Goal: Obtain resource: Obtain resource

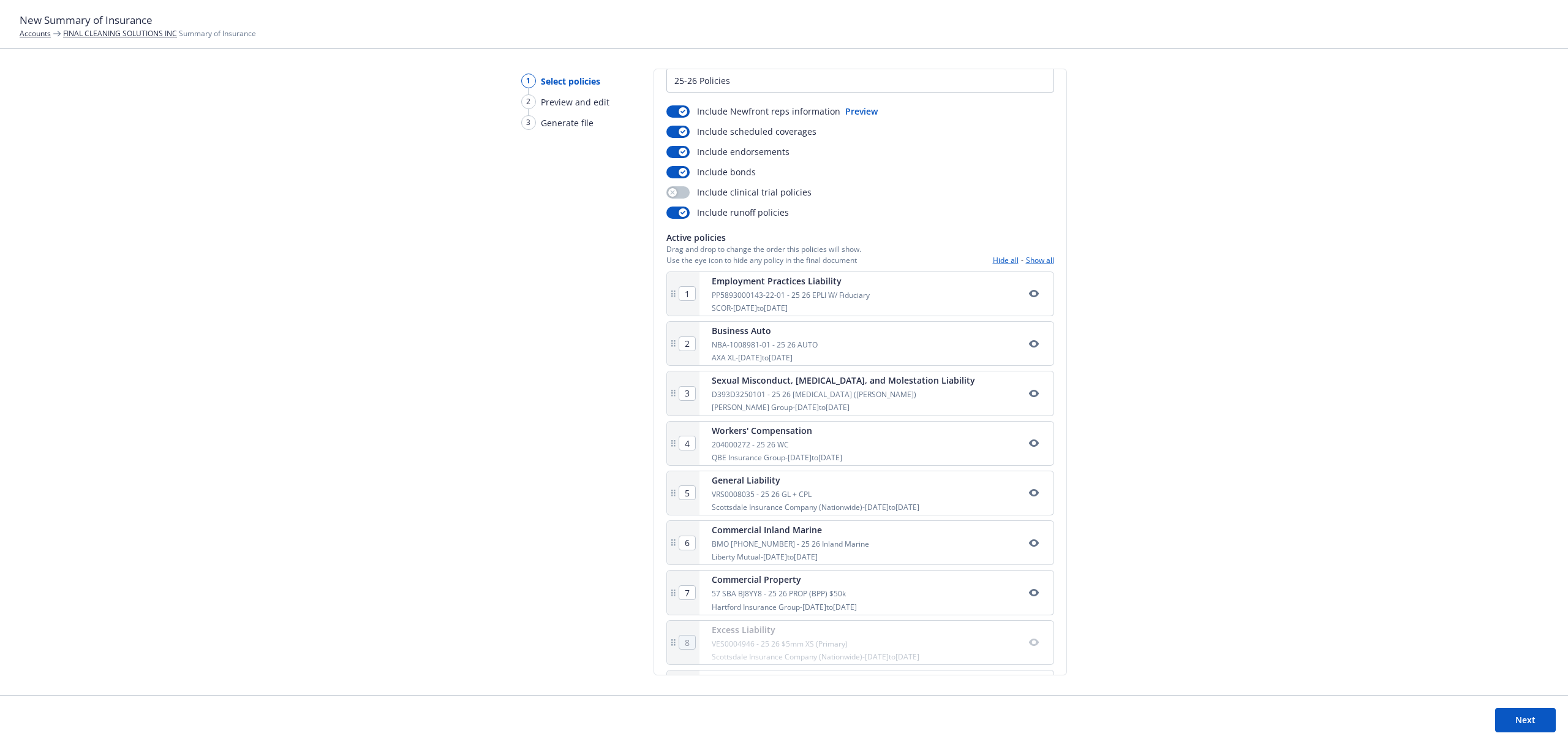
scroll to position [115, 0]
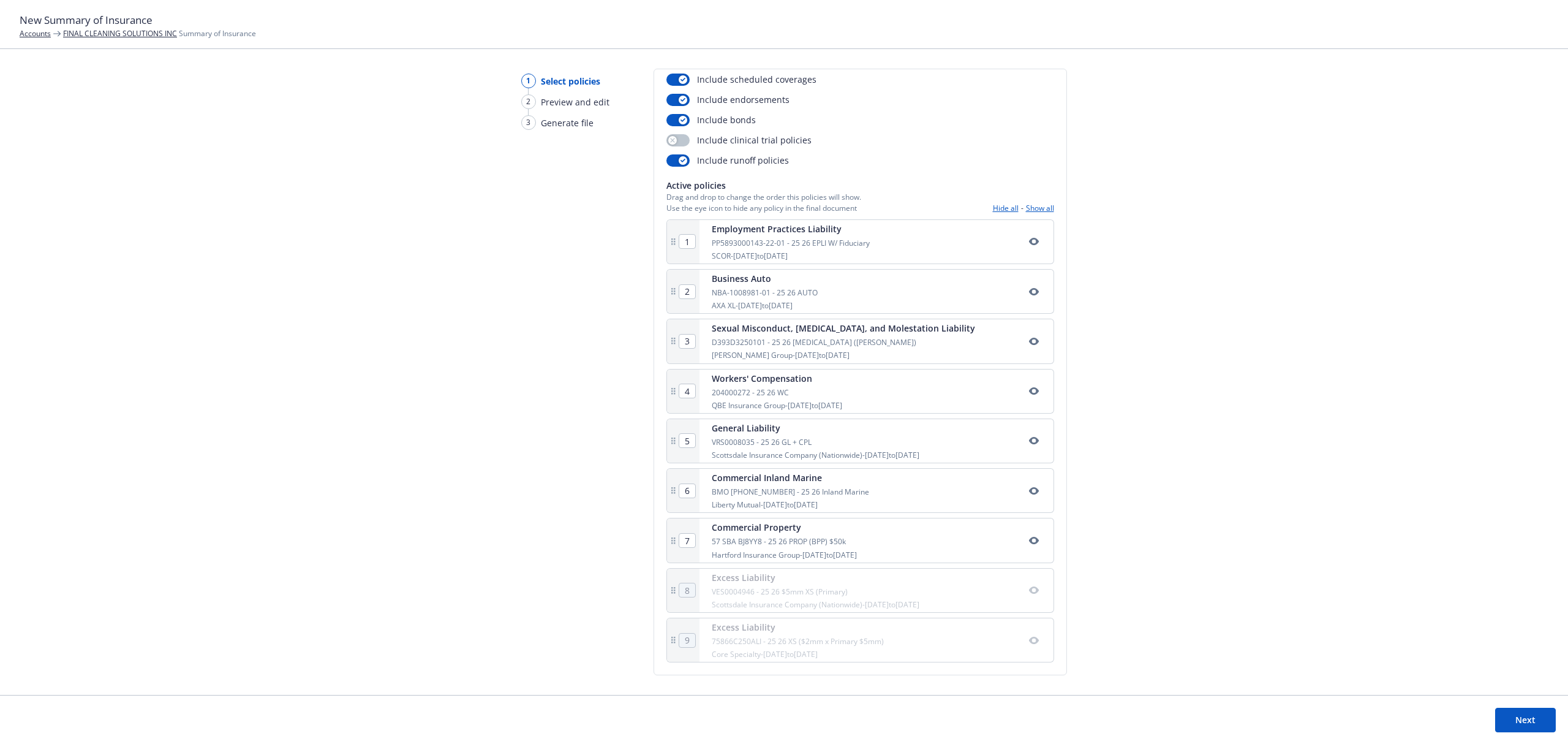
click at [1027, 204] on button "Show all" at bounding box center [1040, 209] width 28 height 11
click at [1523, 718] on button "Next" at bounding box center [1525, 720] width 60 height 24
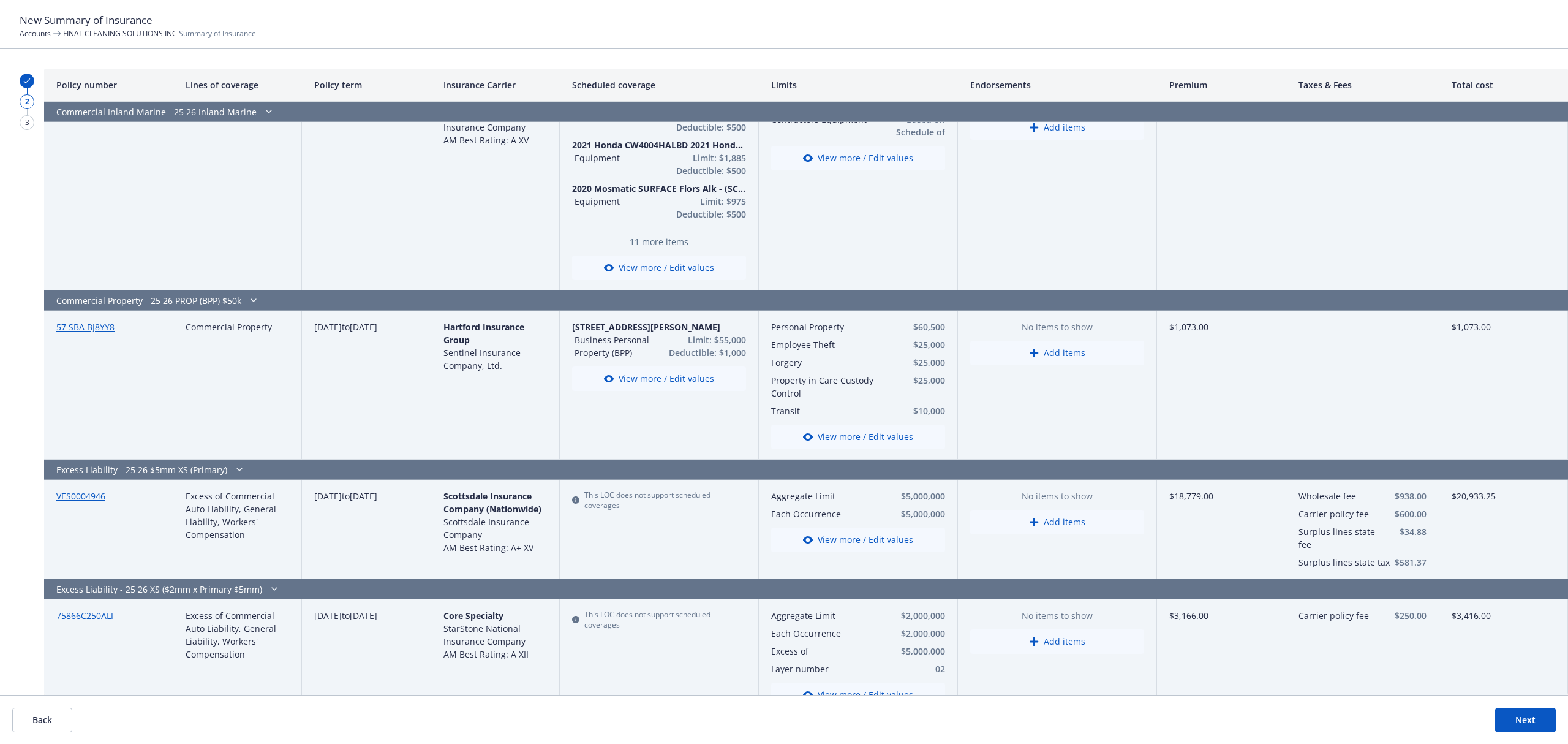
scroll to position [1506, 0]
click at [870, 529] on button "View more / Edit values" at bounding box center [858, 539] width 174 height 24
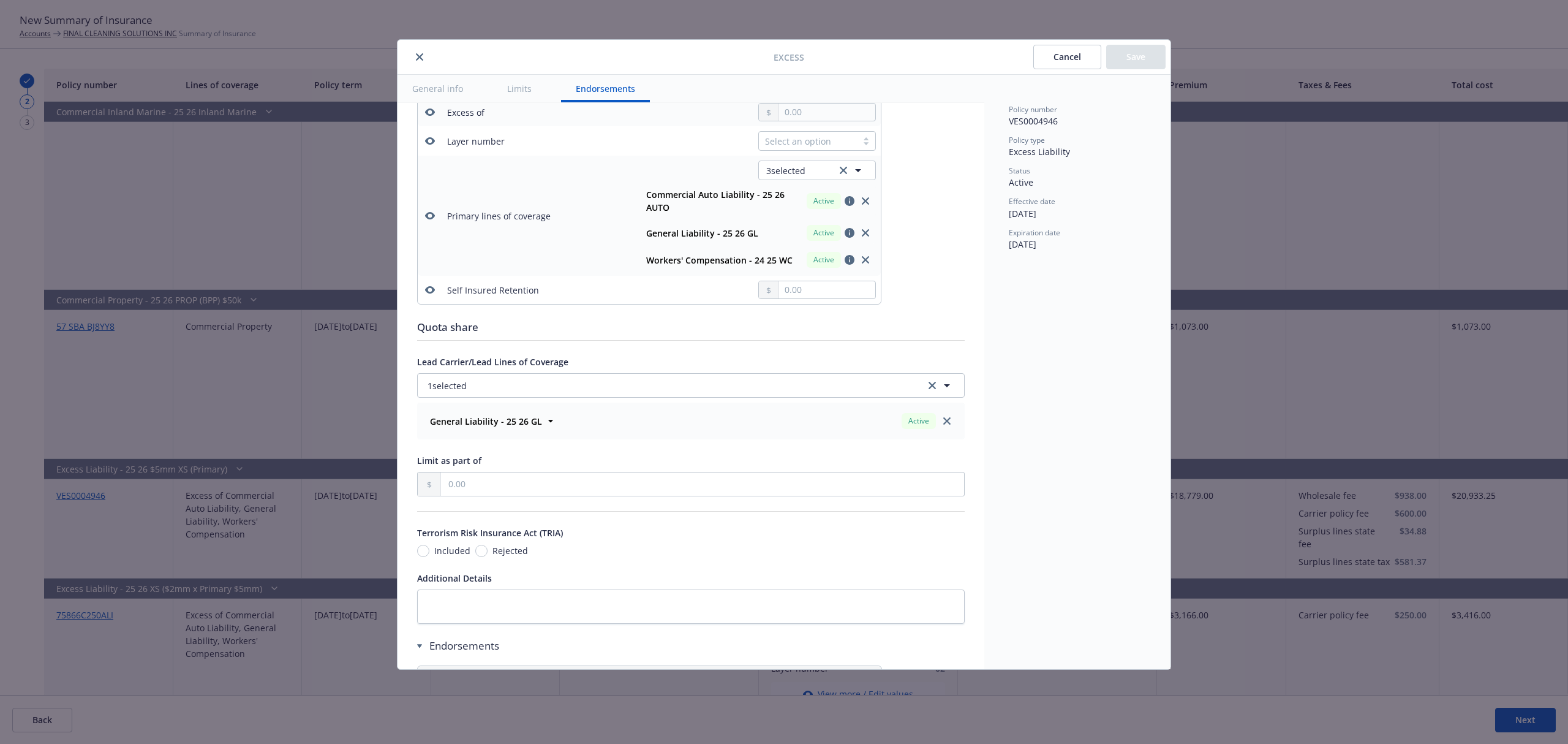
scroll to position [260, 0]
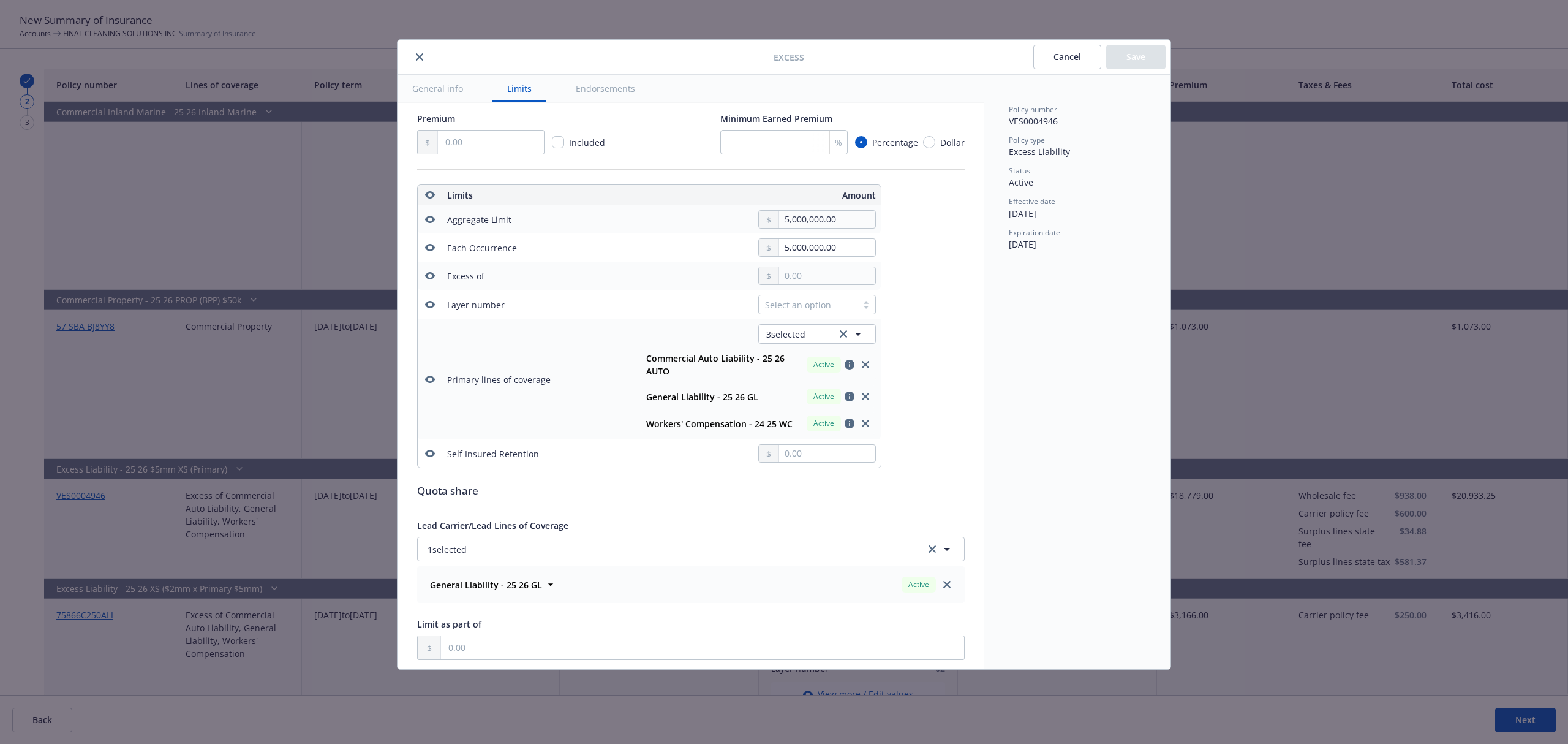
click at [420, 57] on icon "close" at bounding box center [420, 57] width 8 height 8
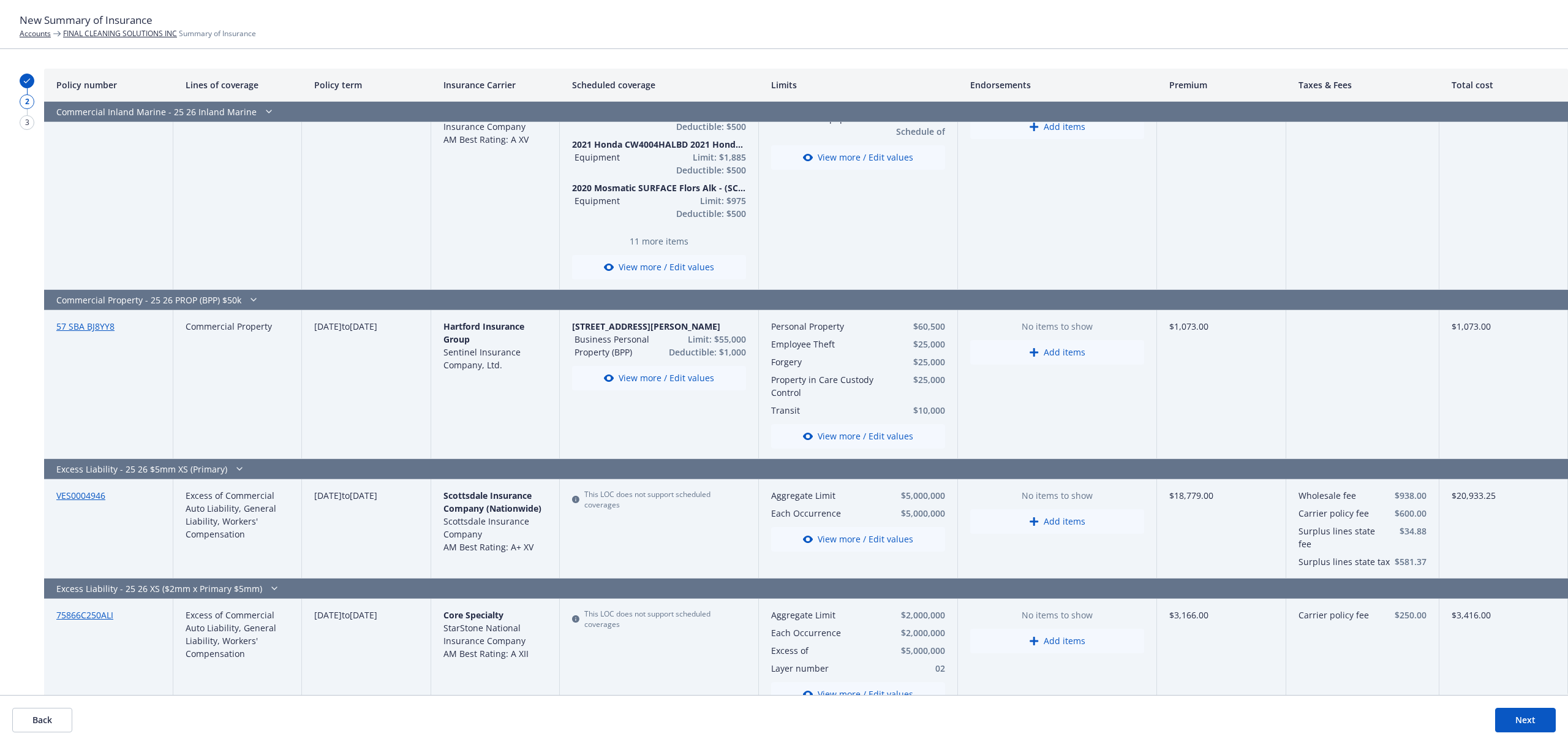
click at [1505, 723] on button "Next" at bounding box center [1525, 720] width 60 height 24
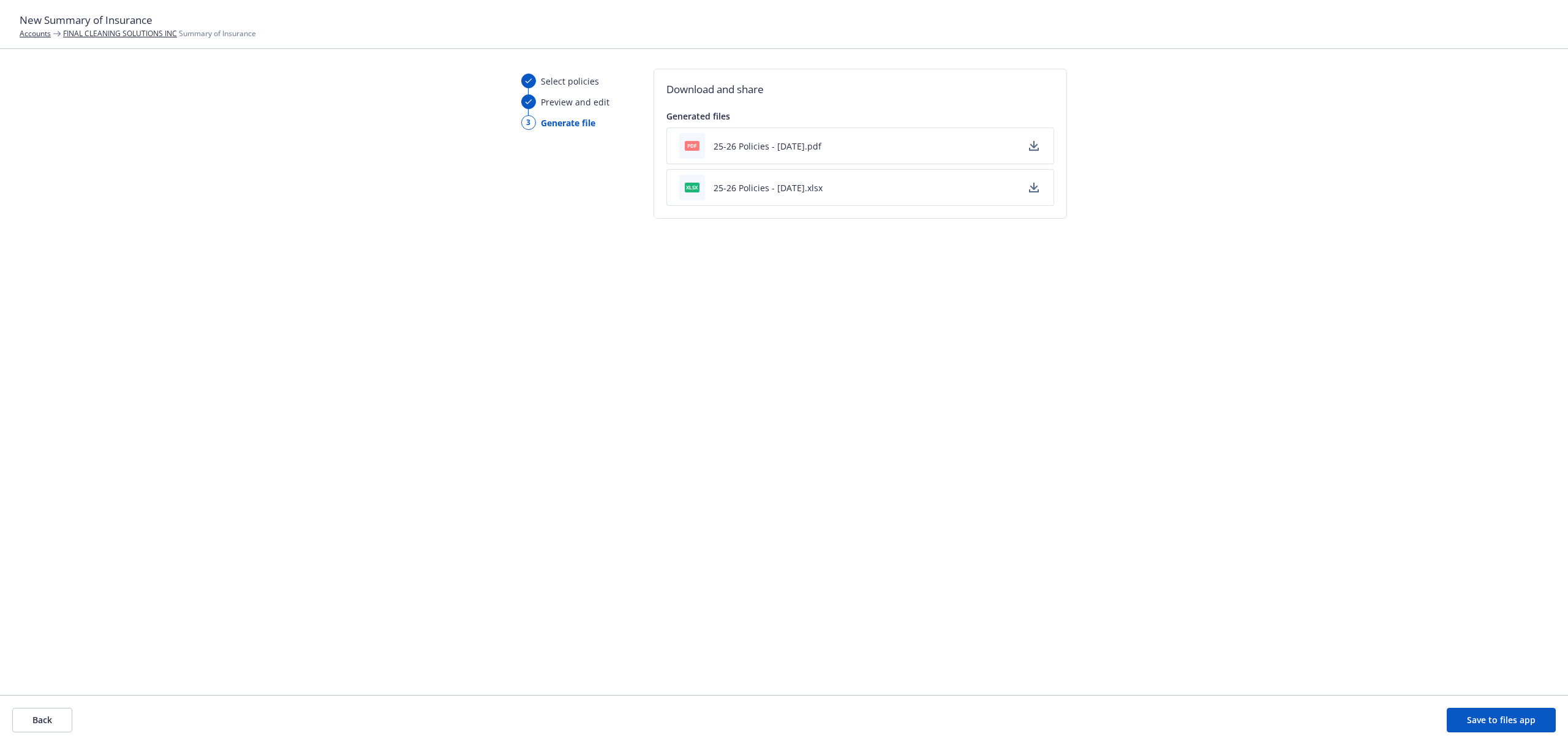
click at [1030, 145] on icon "button" at bounding box center [1034, 145] width 8 height 8
click at [1469, 720] on button "Save to files app" at bounding box center [1501, 720] width 109 height 24
